Goal: Task Accomplishment & Management: Use online tool/utility

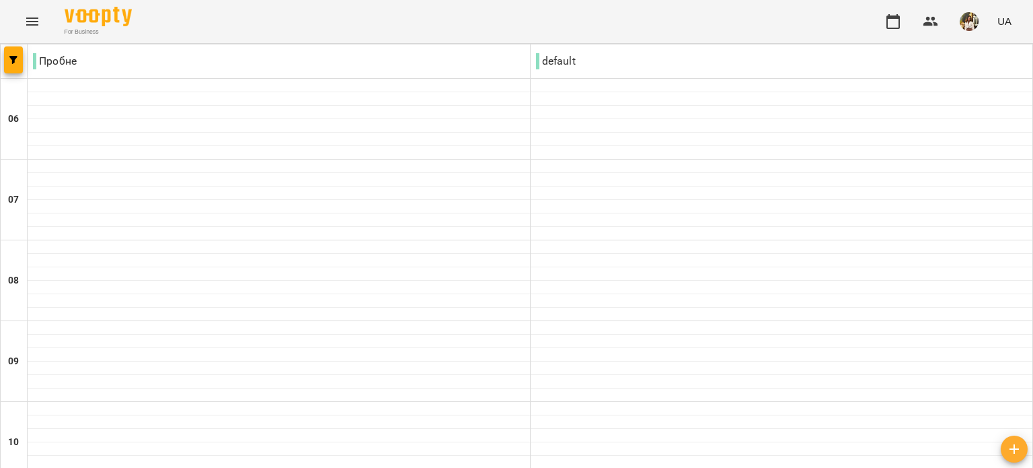
drag, startPoint x: 102, startPoint y: 22, endPoint x: 379, endPoint y: 24, distance: 277.2
click at [379, 24] on div "For Business UA" at bounding box center [516, 21] width 1033 height 43
click at [18, 67] on button "button" at bounding box center [13, 59] width 19 height 27
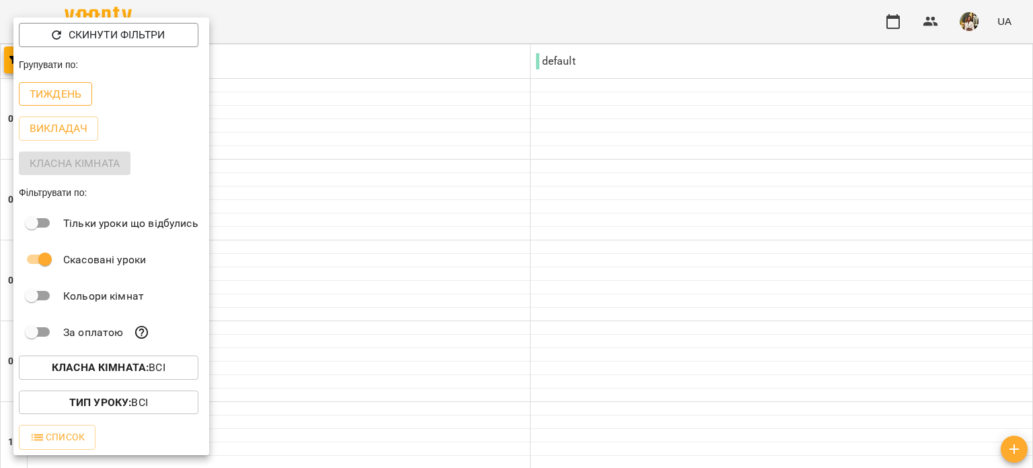
click at [62, 98] on p "Тиждень" at bounding box center [56, 94] width 52 height 16
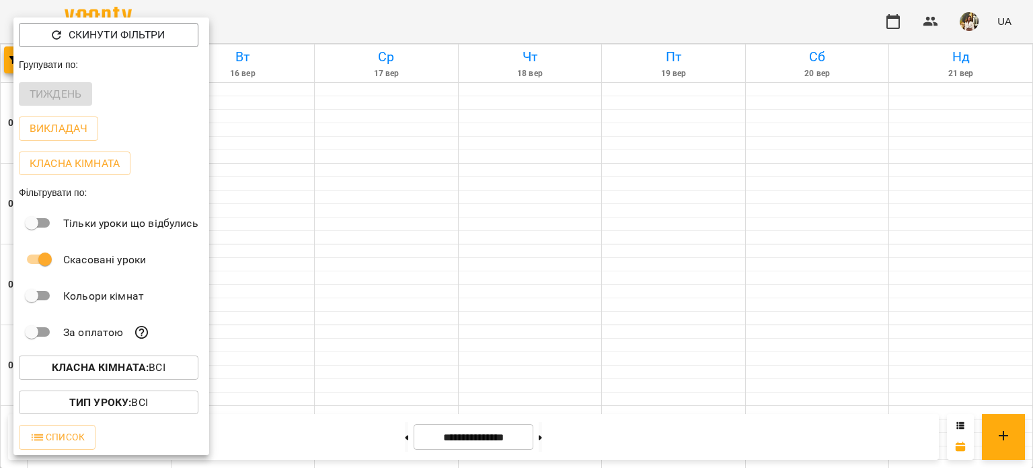
click at [357, 29] on div at bounding box center [516, 234] width 1033 height 468
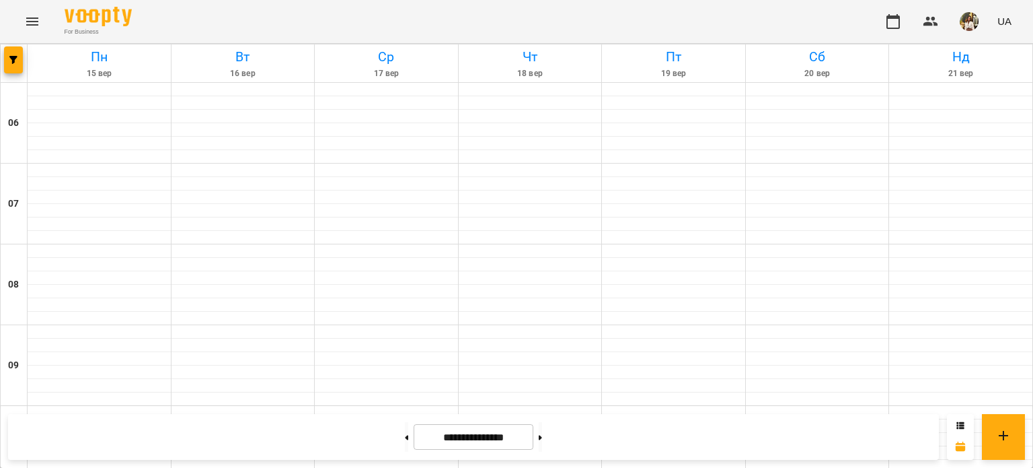
scroll to position [606, 0]
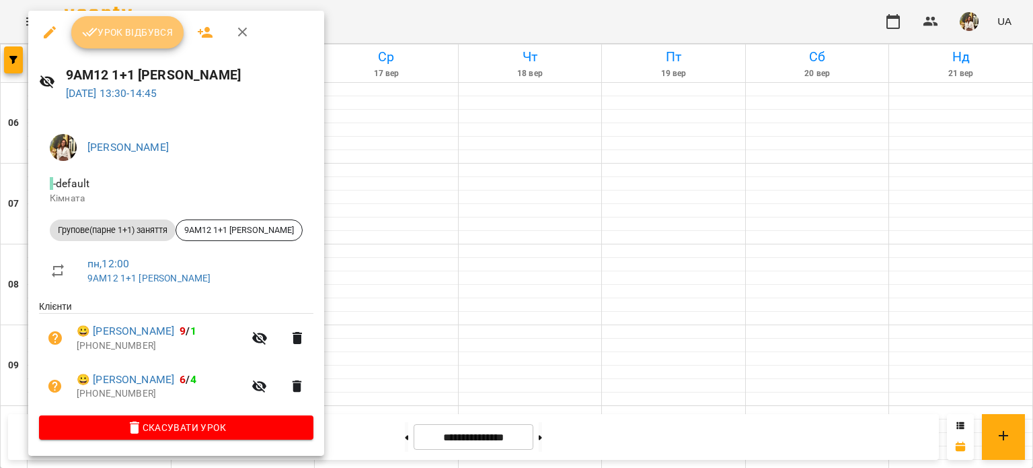
click at [125, 37] on span "Урок відбувся" at bounding box center [128, 32] width 92 height 16
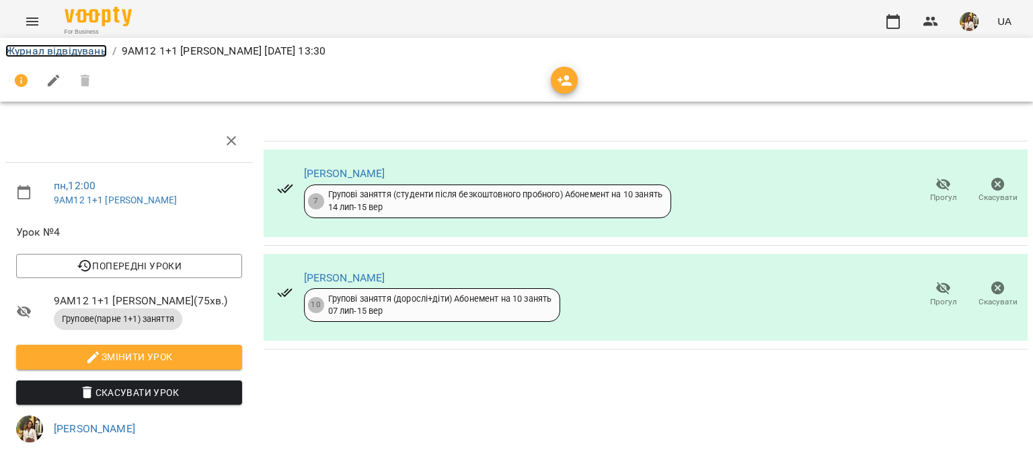
click at [57, 54] on link "Журнал відвідувань" at bounding box center [56, 50] width 102 height 13
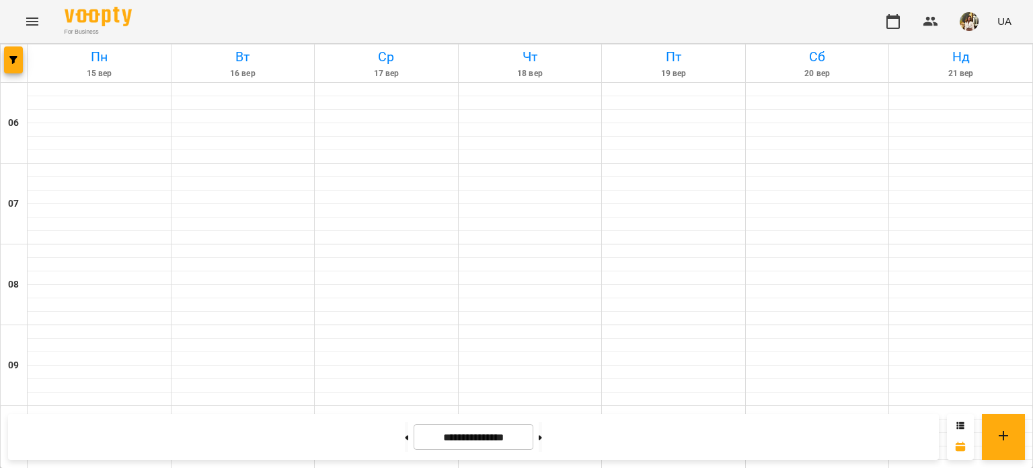
scroll to position [673, 0]
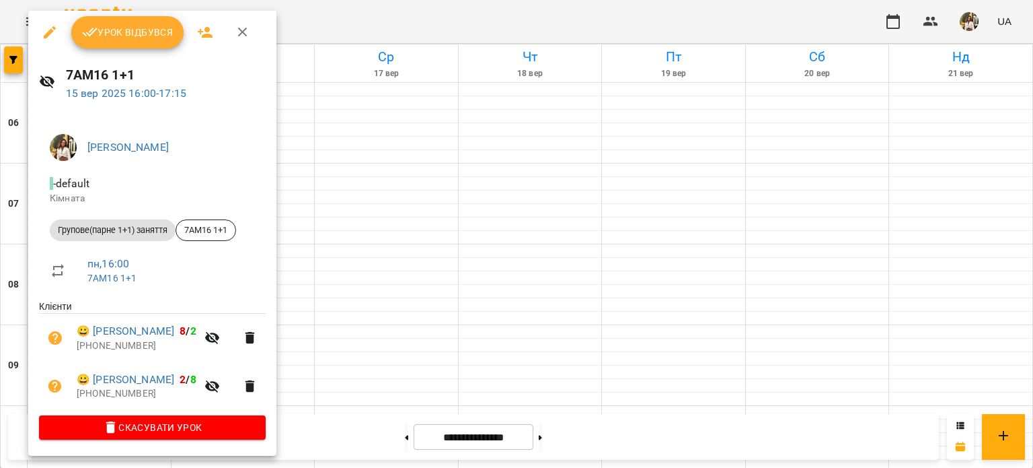
click at [124, 25] on span "Урок відбувся" at bounding box center [128, 32] width 92 height 16
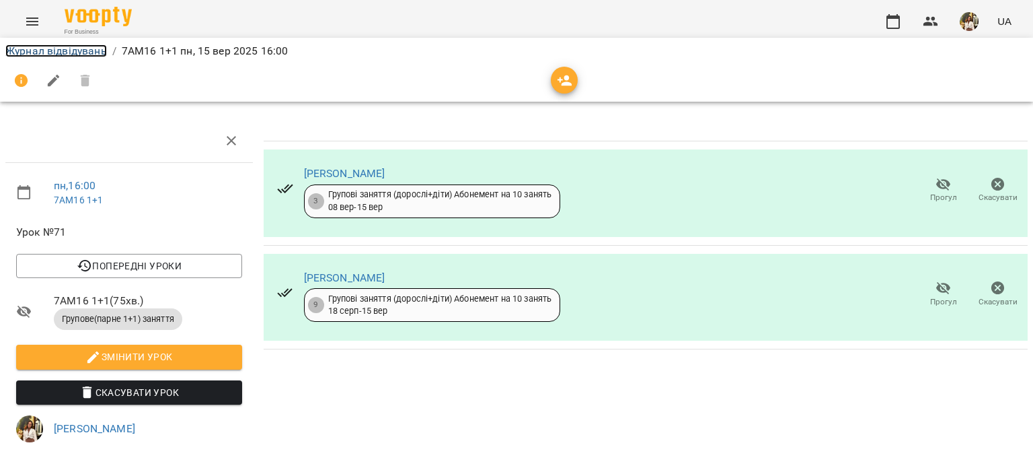
click at [58, 52] on link "Журнал відвідувань" at bounding box center [56, 50] width 102 height 13
